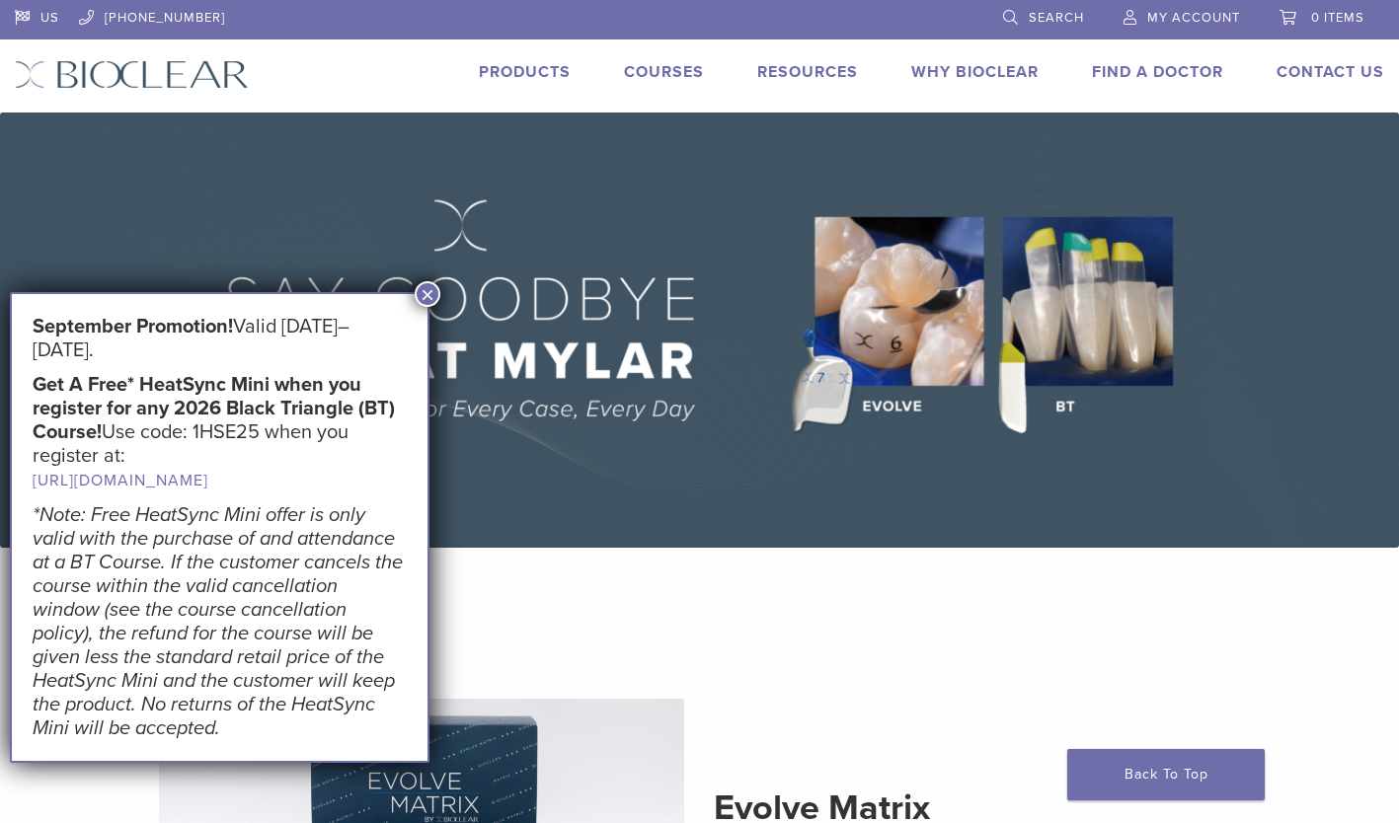
click at [578, 459] on img at bounding box center [699, 330] width 1399 height 435
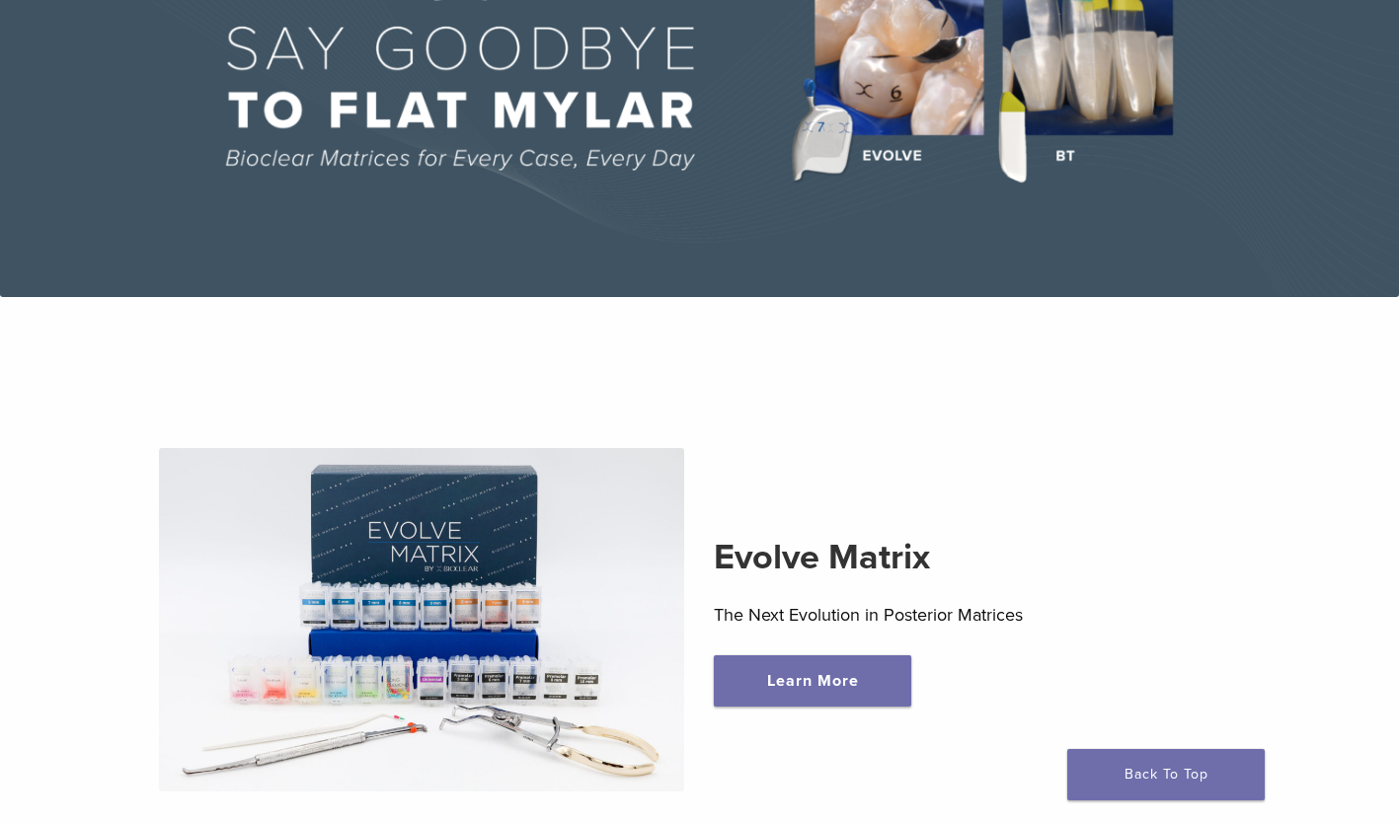
scroll to position [296, 0]
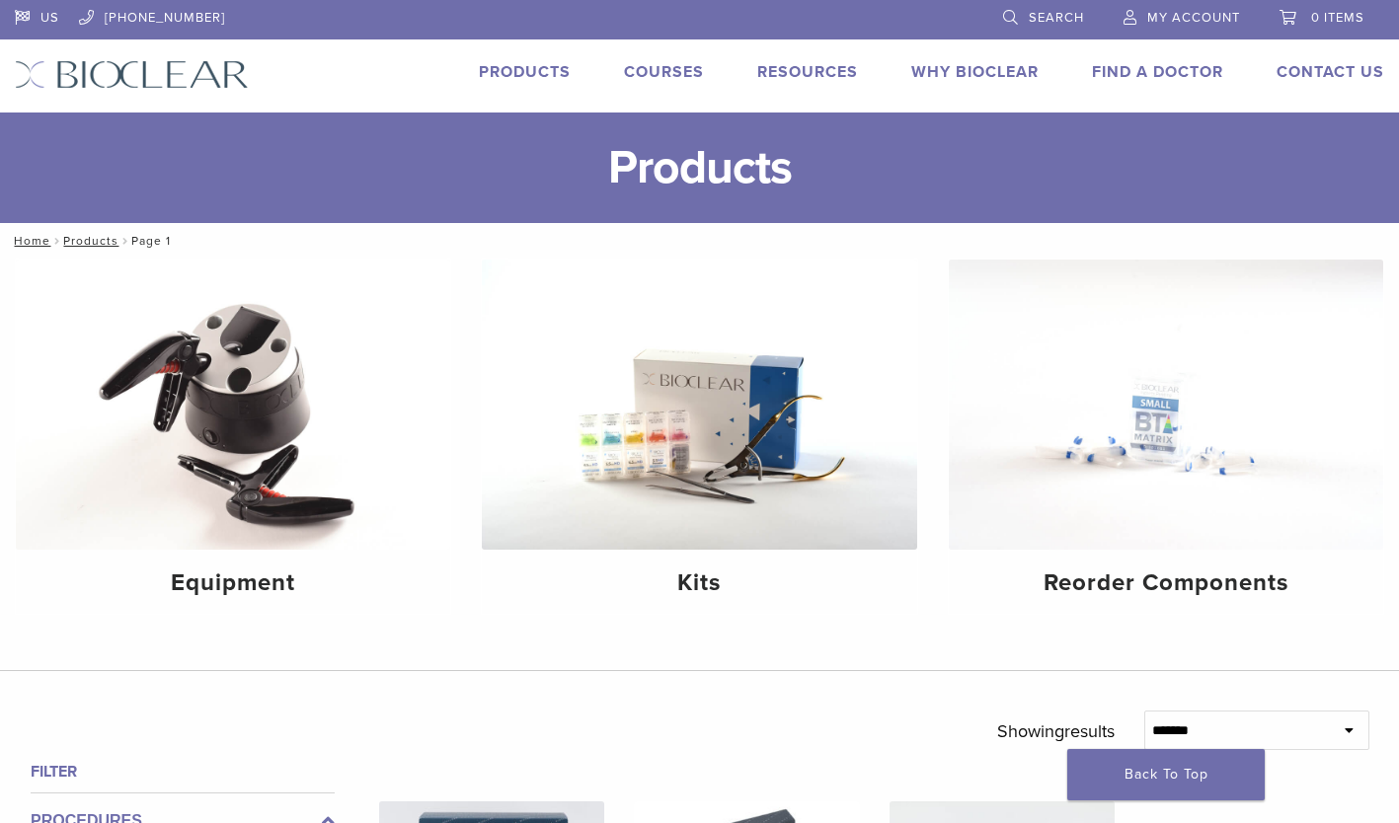
click at [941, 64] on link "Why Bioclear" at bounding box center [974, 72] width 127 height 20
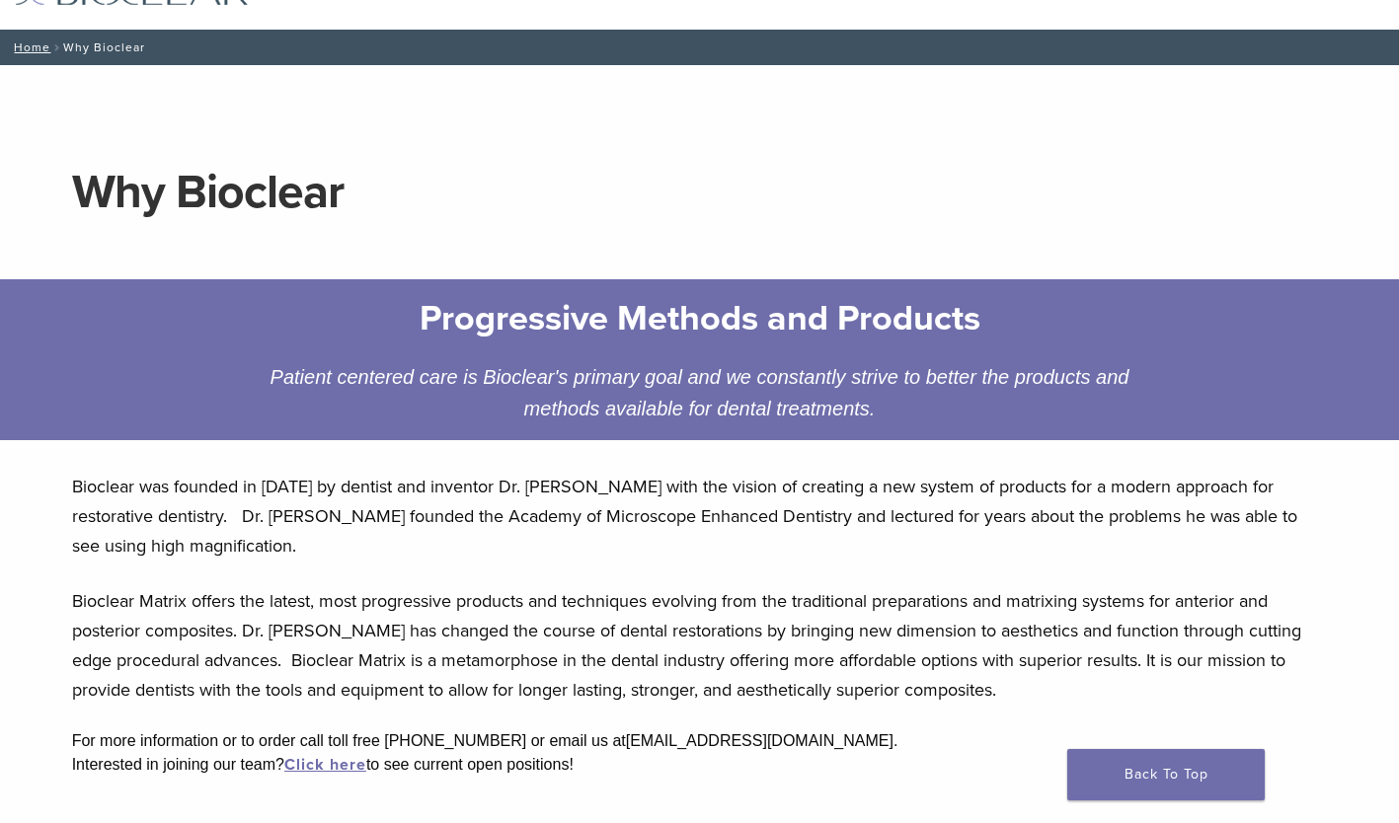
scroll to position [14, 0]
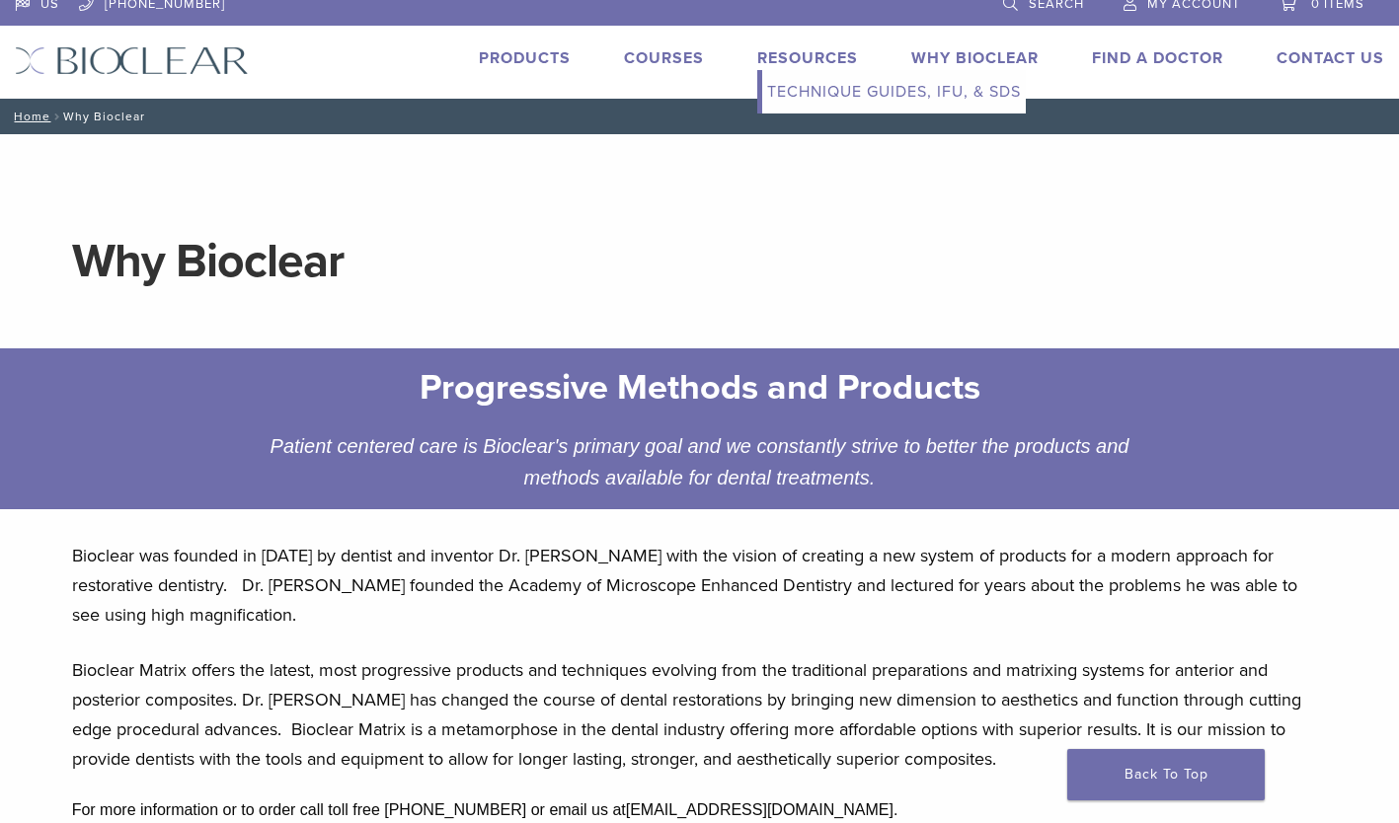
click at [797, 53] on link "Resources" at bounding box center [807, 58] width 101 height 20
click at [805, 90] on link "Technique Guides, IFU, & SDS" at bounding box center [894, 91] width 264 height 43
